Goal: Communication & Community: Answer question/provide support

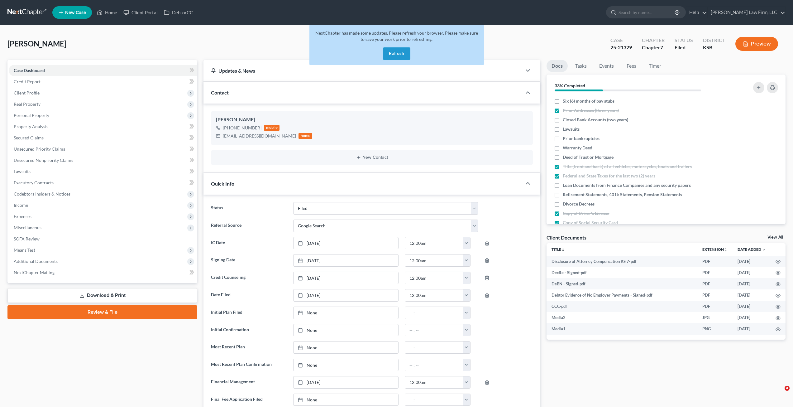
select select "3"
select select "4"
select select "0"
click at [26, 12] on link at bounding box center [27, 12] width 40 height 11
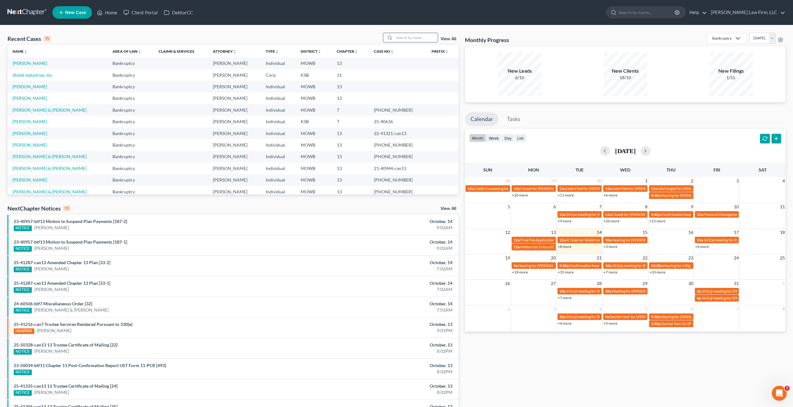
click at [417, 36] on input "search" at bounding box center [416, 37] width 44 height 9
type input "baylor"
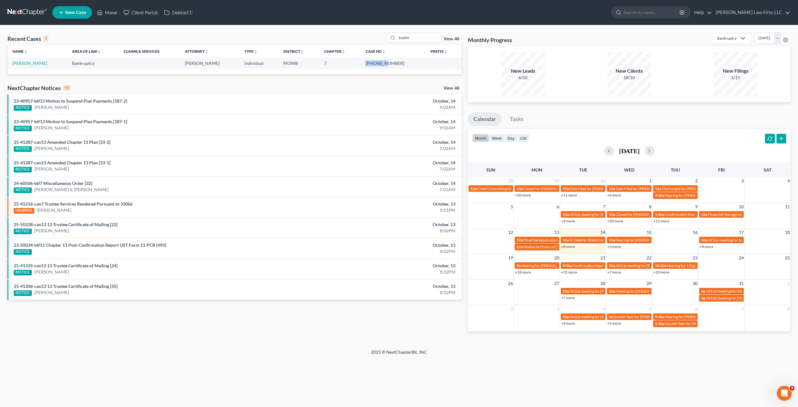
drag, startPoint x: 379, startPoint y: 64, endPoint x: 397, endPoint y: 63, distance: 18.1
click at [397, 63] on td "[PHONE_NUMBER]" at bounding box center [393, 63] width 65 height 12
copy td "25-41604"
click at [32, 65] on link "[PERSON_NAME]" at bounding box center [29, 62] width 35 height 5
select select "4"
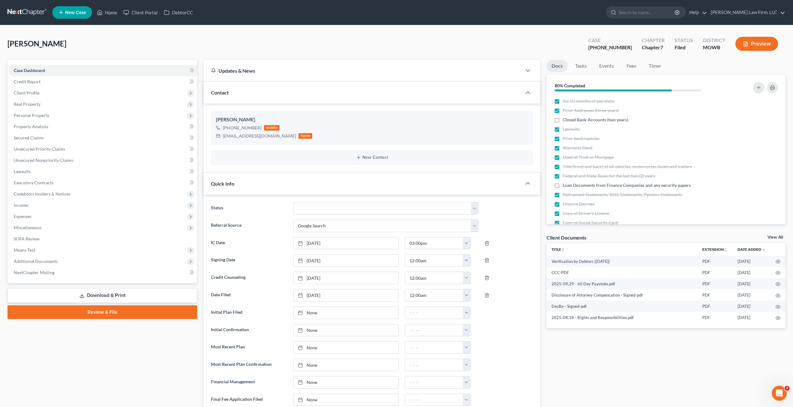
click at [29, 12] on link at bounding box center [27, 12] width 40 height 11
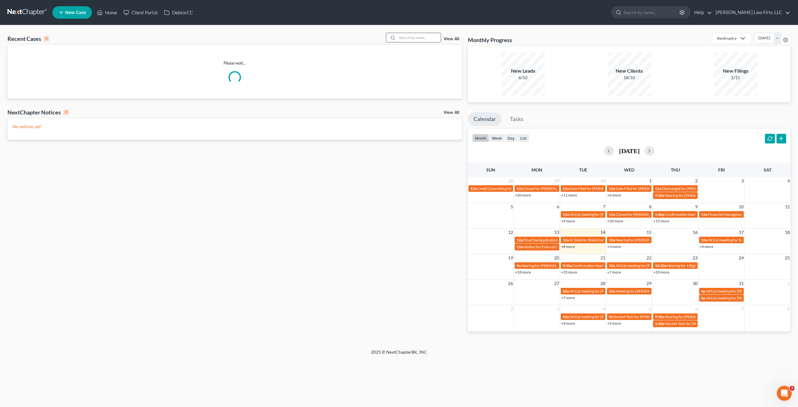
click at [405, 37] on input "search" at bounding box center [419, 37] width 44 height 9
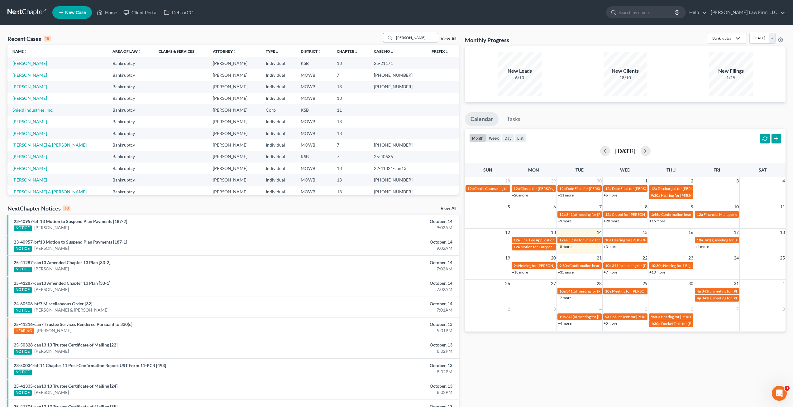
type input "williams paige"
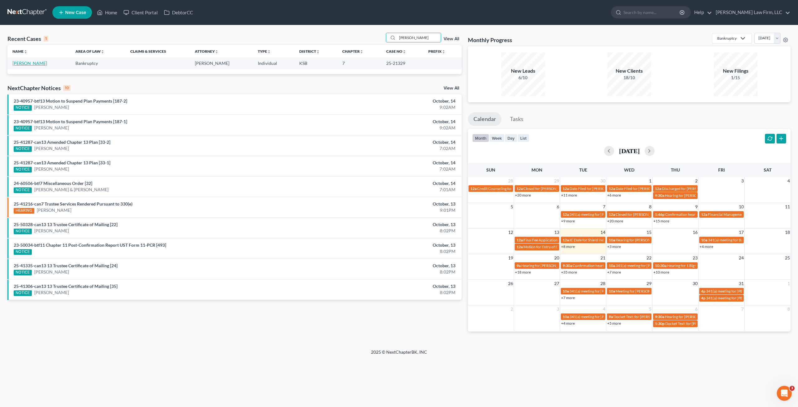
click at [37, 64] on link "[PERSON_NAME]" at bounding box center [29, 62] width 35 height 5
select select "4"
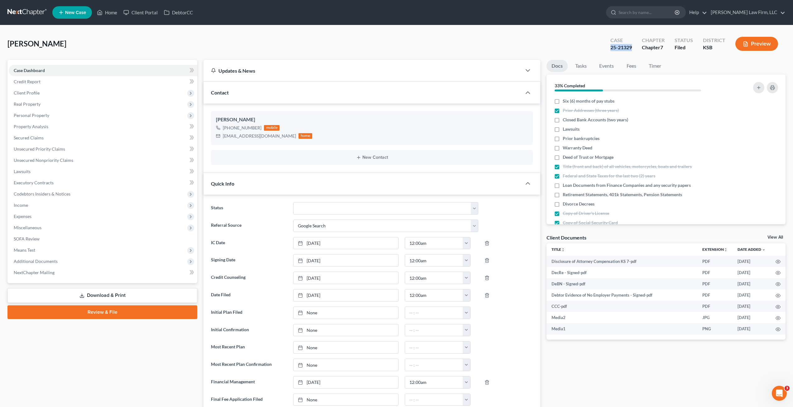
drag, startPoint x: 611, startPoint y: 48, endPoint x: 632, endPoint y: 50, distance: 20.9
click at [632, 50] on div "25-21329" at bounding box center [622, 47] width 22 height 7
copy div "25-21329"
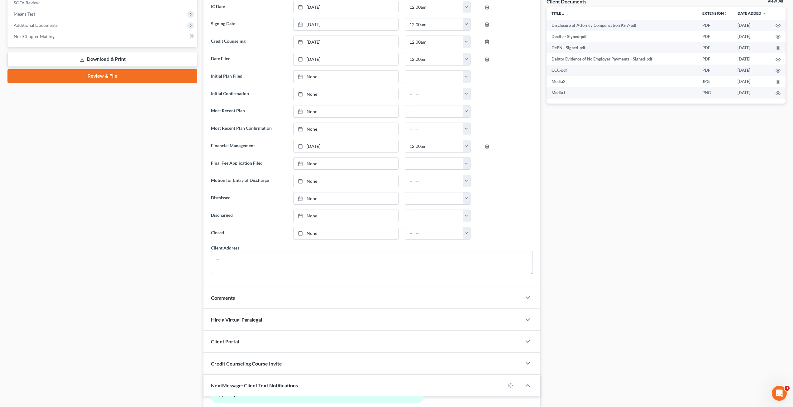
scroll to position [366, 0]
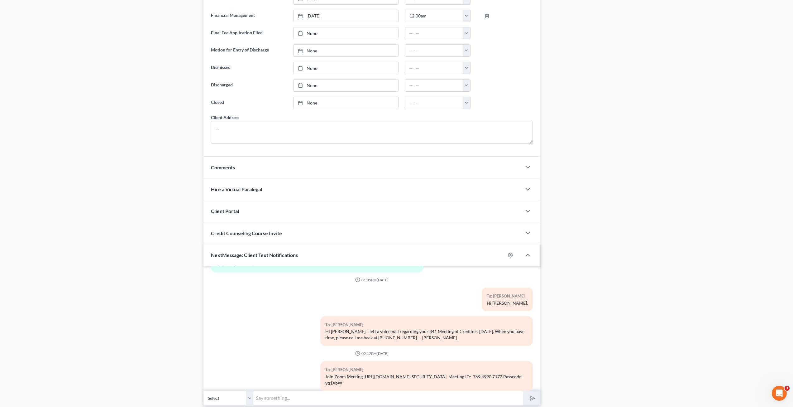
click at [276, 399] on input "text" at bounding box center [388, 397] width 270 height 15
type input "Hi [PERSON_NAME] here. Just reminding you that your 341 meeting is at 11:00AM […"
click at [523, 391] on button "submit" at bounding box center [531, 398] width 17 height 15
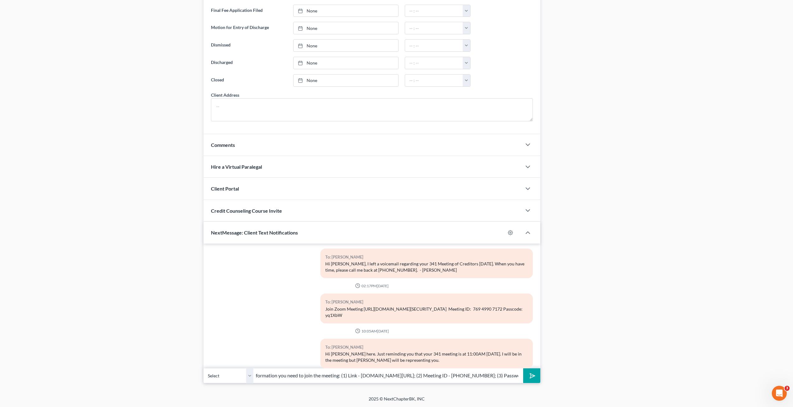
scroll to position [0, 31]
type input "Here is the information you need to join the meeting: (1) Link - [DOMAIN_NAME][…"
click at [534, 375] on icon "submit" at bounding box center [531, 375] width 9 height 9
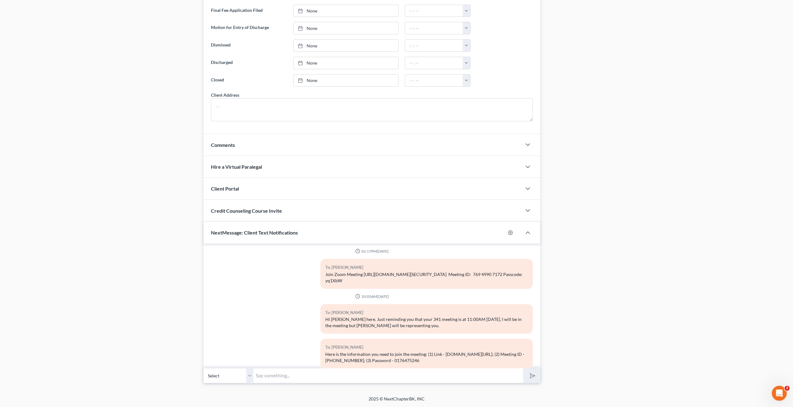
click at [309, 372] on input "text" at bounding box center [388, 375] width 270 height 15
click at [126, 286] on div "Case Dashboard Payments Invoices Payments Payments Credit Report Client Profile" at bounding box center [102, 27] width 196 height 712
click at [323, 377] on input "text" at bounding box center [388, 375] width 270 height 15
type input "R"
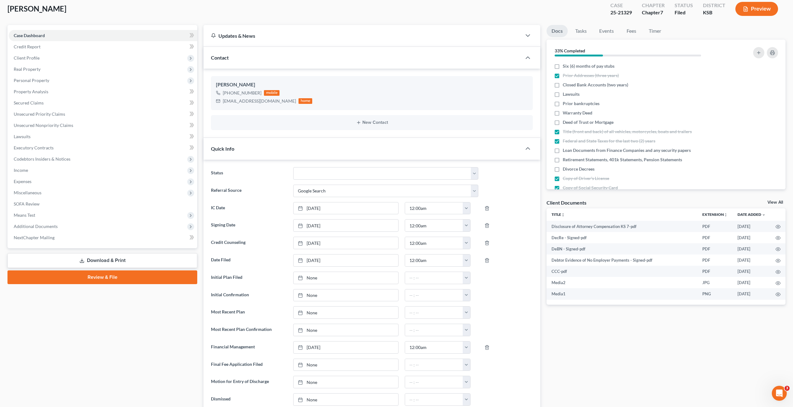
scroll to position [0, 0]
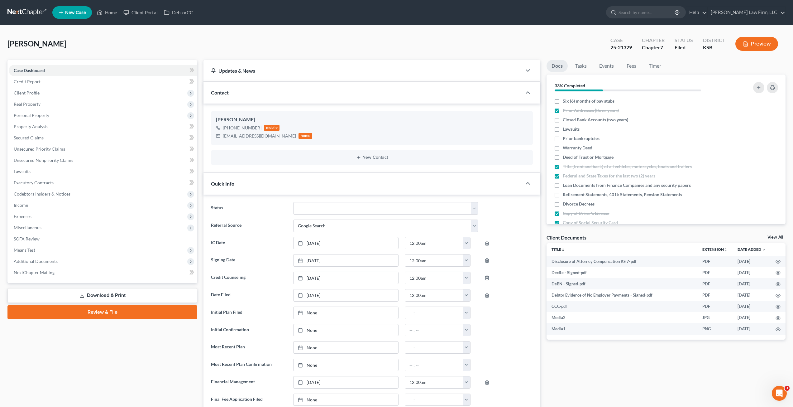
click at [33, 18] on nav "Home New Case Client Portal DebtorCC Sader Law Firm, LLC jatherton@saderlawfirm…" at bounding box center [396, 12] width 793 height 25
click at [31, 15] on link at bounding box center [27, 12] width 40 height 11
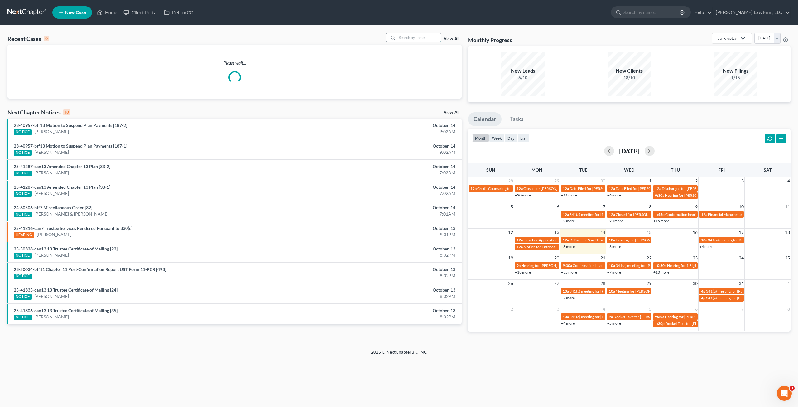
click at [401, 34] on input "search" at bounding box center [419, 37] width 44 height 9
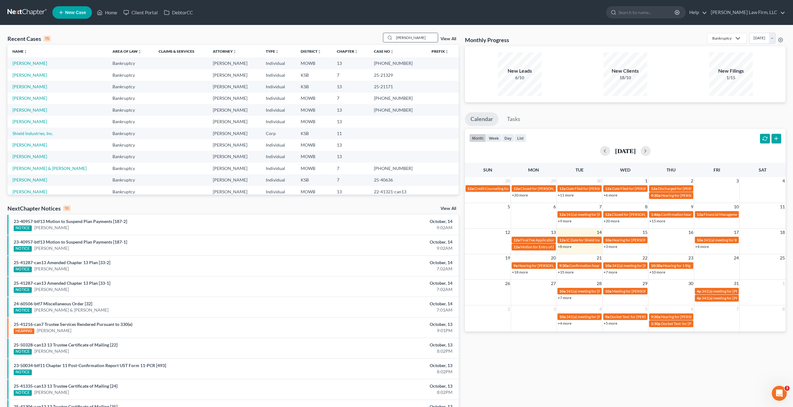
type input "baylor, marsha"
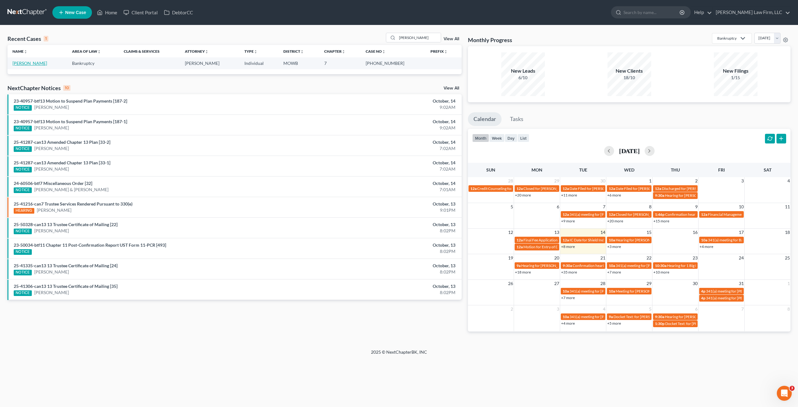
click at [37, 62] on link "[PERSON_NAME]" at bounding box center [29, 62] width 35 height 5
select select "4"
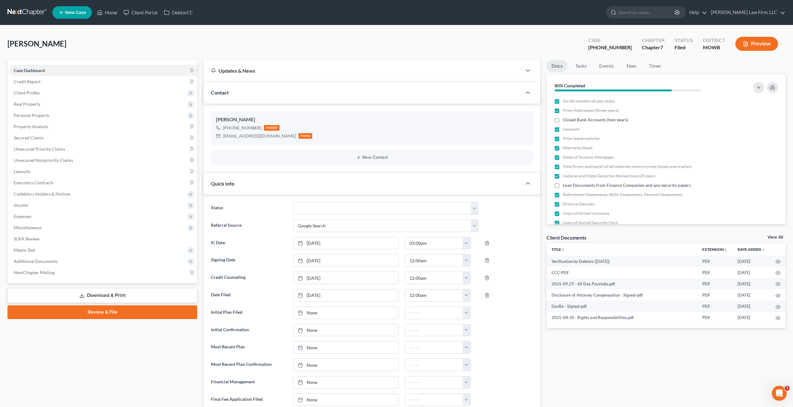
click at [14, 13] on link at bounding box center [27, 12] width 40 height 11
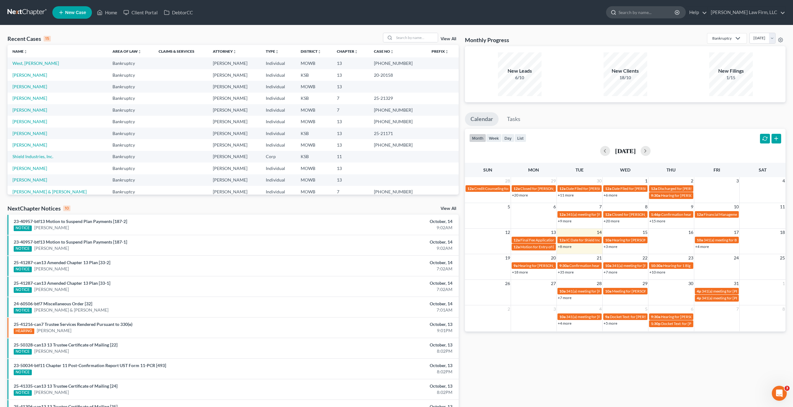
click at [660, 16] on input "search" at bounding box center [647, 13] width 57 height 12
type input "[PERSON_NAME]"
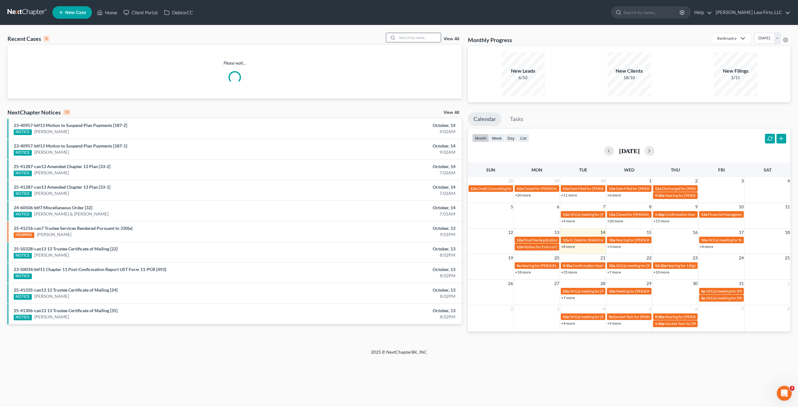
click at [414, 36] on input "search" at bounding box center [419, 37] width 44 height 9
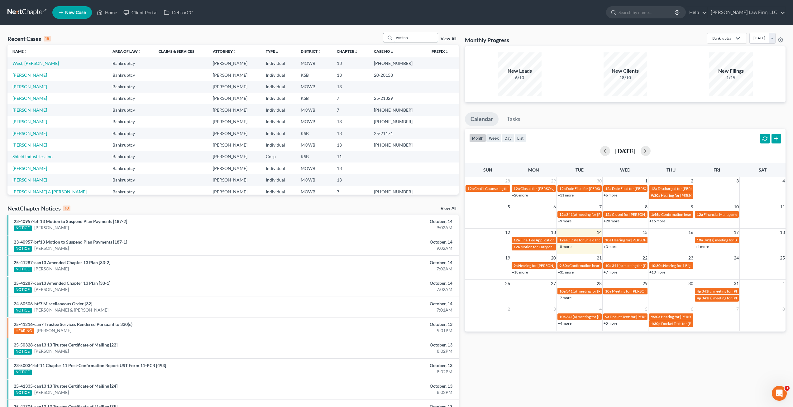
type input "weston"
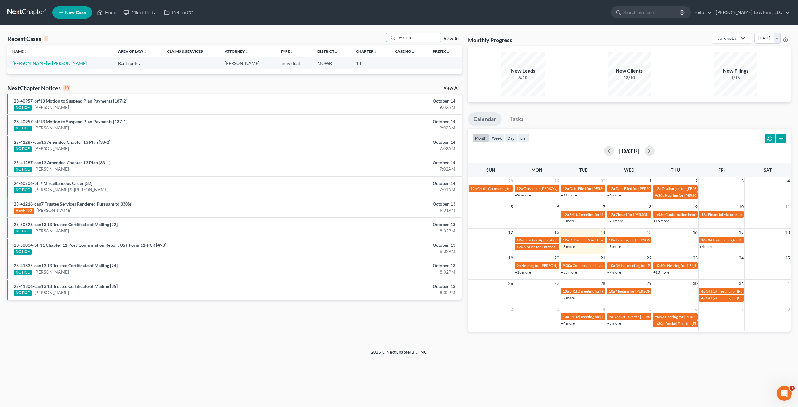
drag, startPoint x: 55, startPoint y: 62, endPoint x: 58, endPoint y: 60, distance: 4.0
click at [55, 62] on link "[PERSON_NAME] & [PERSON_NAME]" at bounding box center [49, 62] width 74 height 5
select select "4"
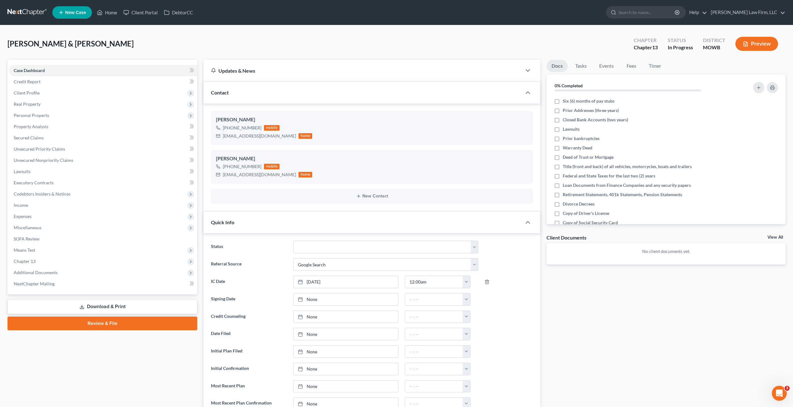
click at [753, 41] on button "Preview" at bounding box center [757, 44] width 43 height 14
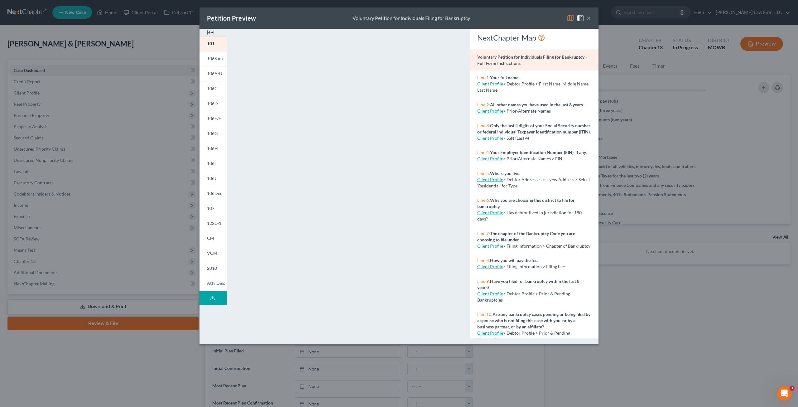
click at [213, 298] on line at bounding box center [213, 297] width 0 height 2
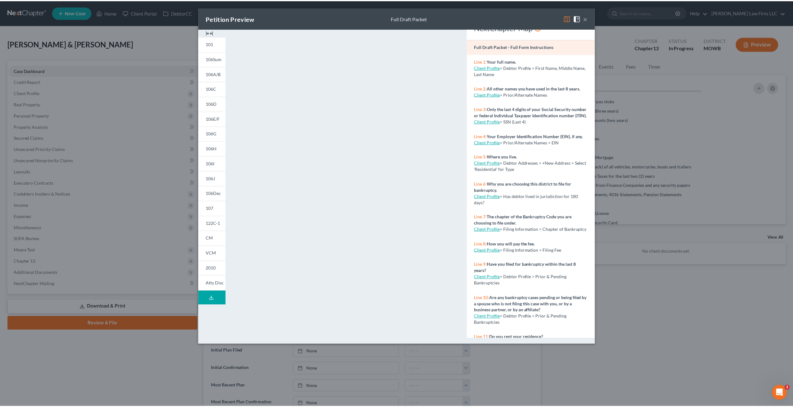
scroll to position [16, 0]
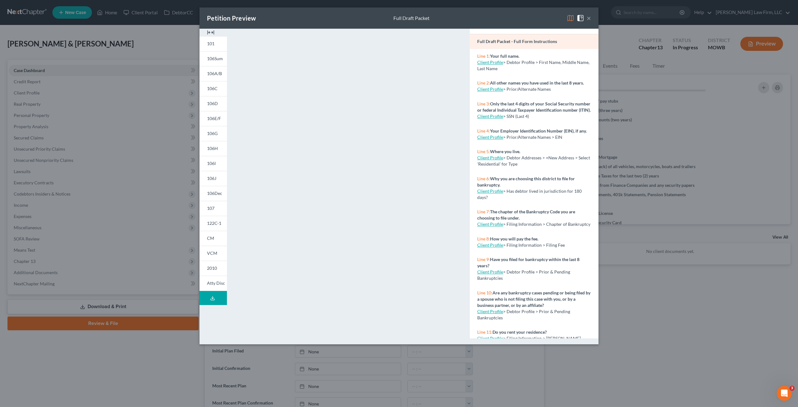
click at [589, 18] on button "×" at bounding box center [589, 17] width 4 height 7
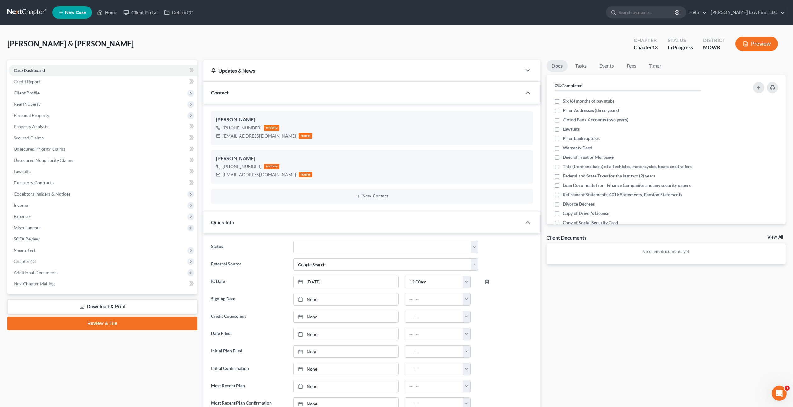
drag, startPoint x: 37, startPoint y: 9, endPoint x: 51, endPoint y: 12, distance: 14.6
click at [37, 9] on link at bounding box center [27, 12] width 40 height 11
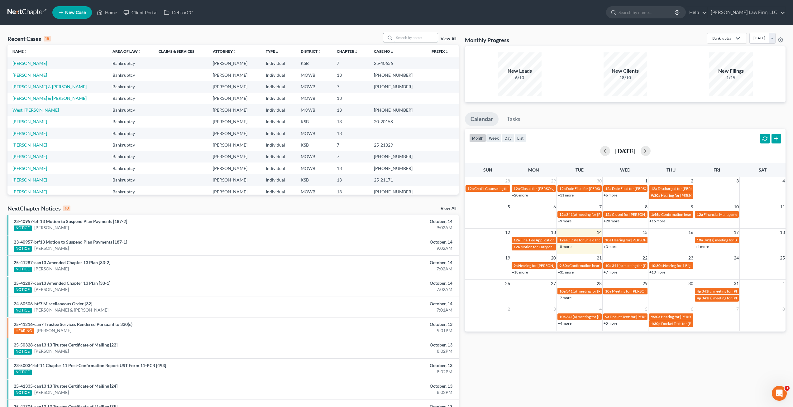
click at [408, 37] on input "search" at bounding box center [416, 37] width 44 height 9
type input "baylor"
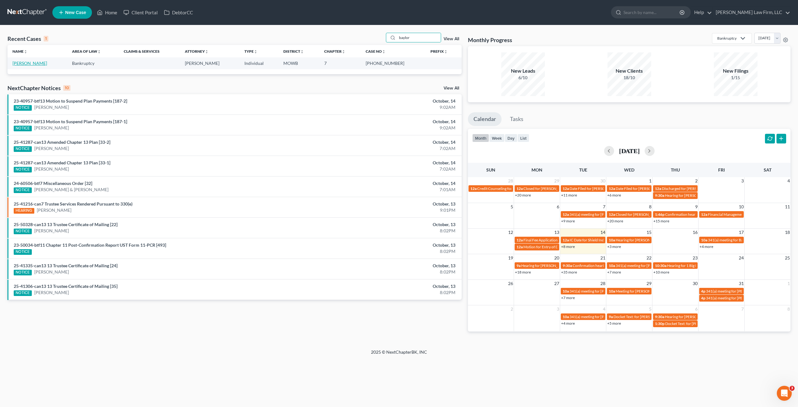
click at [30, 64] on link "[PERSON_NAME]" at bounding box center [29, 62] width 35 height 5
select select "4"
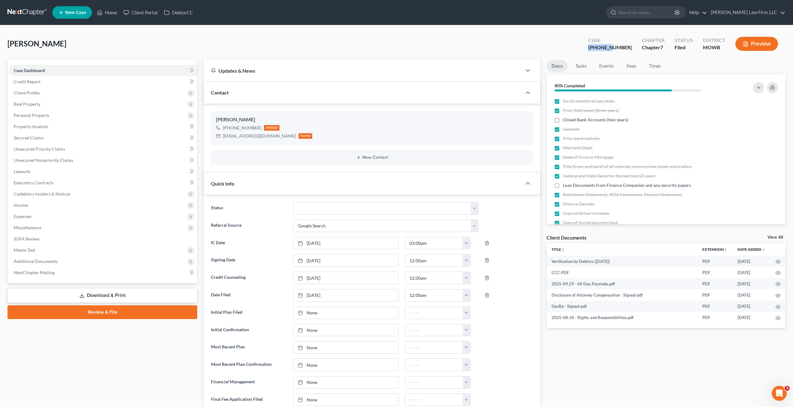
drag, startPoint x: 604, startPoint y: 46, endPoint x: 628, endPoint y: 49, distance: 24.1
click at [628, 49] on div "Case [PHONE_NUMBER]" at bounding box center [611, 44] width 54 height 18
copy div "25-41604"
click at [38, 10] on link at bounding box center [27, 12] width 40 height 11
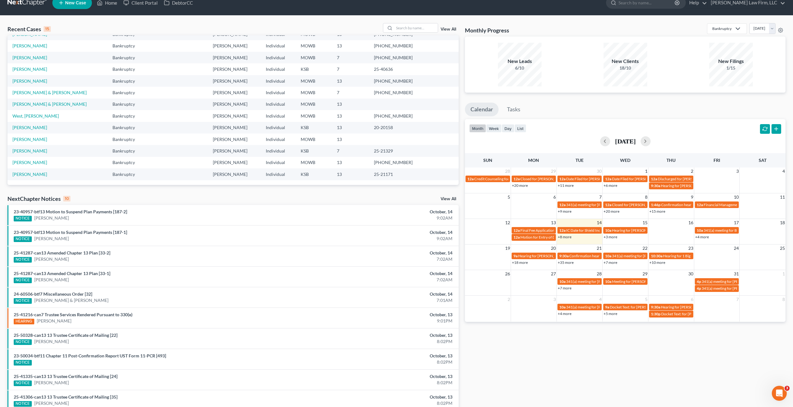
scroll to position [34, 0]
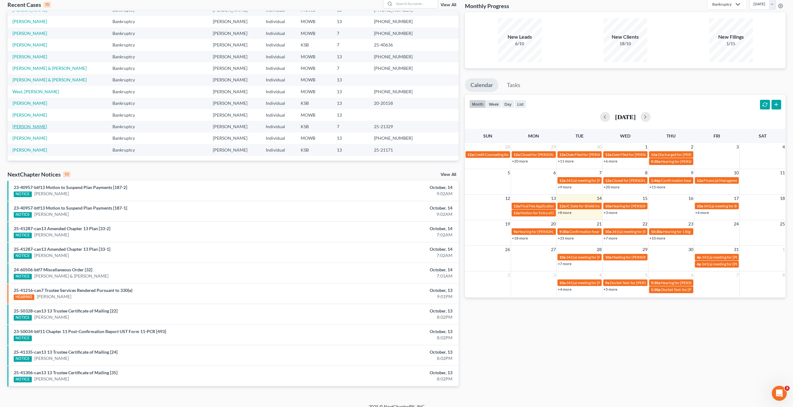
click at [35, 124] on link "[PERSON_NAME]" at bounding box center [29, 126] width 35 height 5
select select "4"
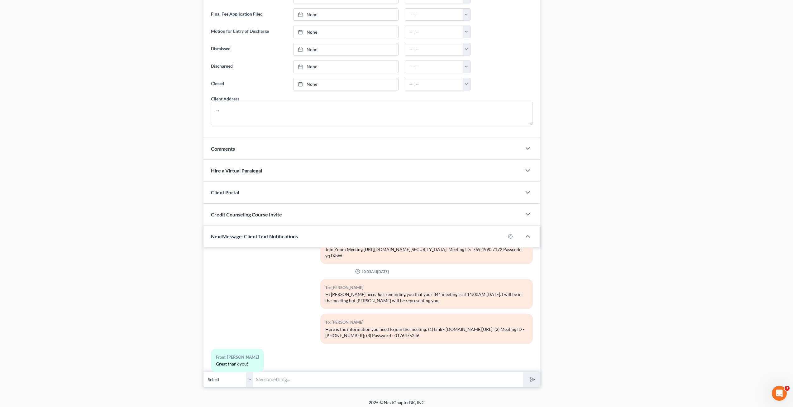
scroll to position [389, 0]
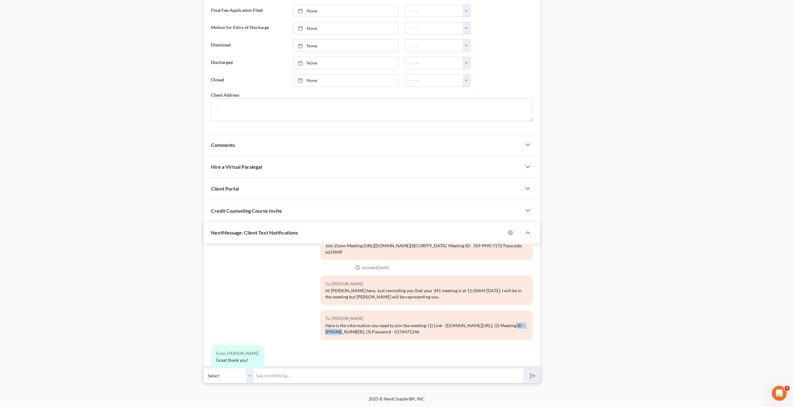
drag, startPoint x: 499, startPoint y: 312, endPoint x: 333, endPoint y: 319, distance: 165.7
click at [333, 322] on div "Here is the information you need to join the meeting: (1) Link - [DOMAIN_NAME][…" at bounding box center [426, 328] width 203 height 12
copy div "[PHONE_NUMBER]"
drag, startPoint x: 363, startPoint y: 319, endPoint x: 390, endPoint y: 320, distance: 26.5
click at [390, 322] on div "Here is the information you need to join the meeting: (1) Link - [DOMAIN_NAME][…" at bounding box center [426, 328] width 203 height 12
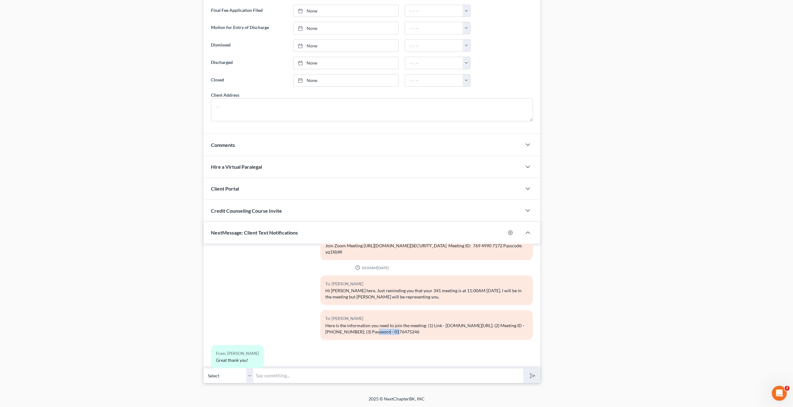
copy div "0176475246"
